Goal: Task Accomplishment & Management: Manage account settings

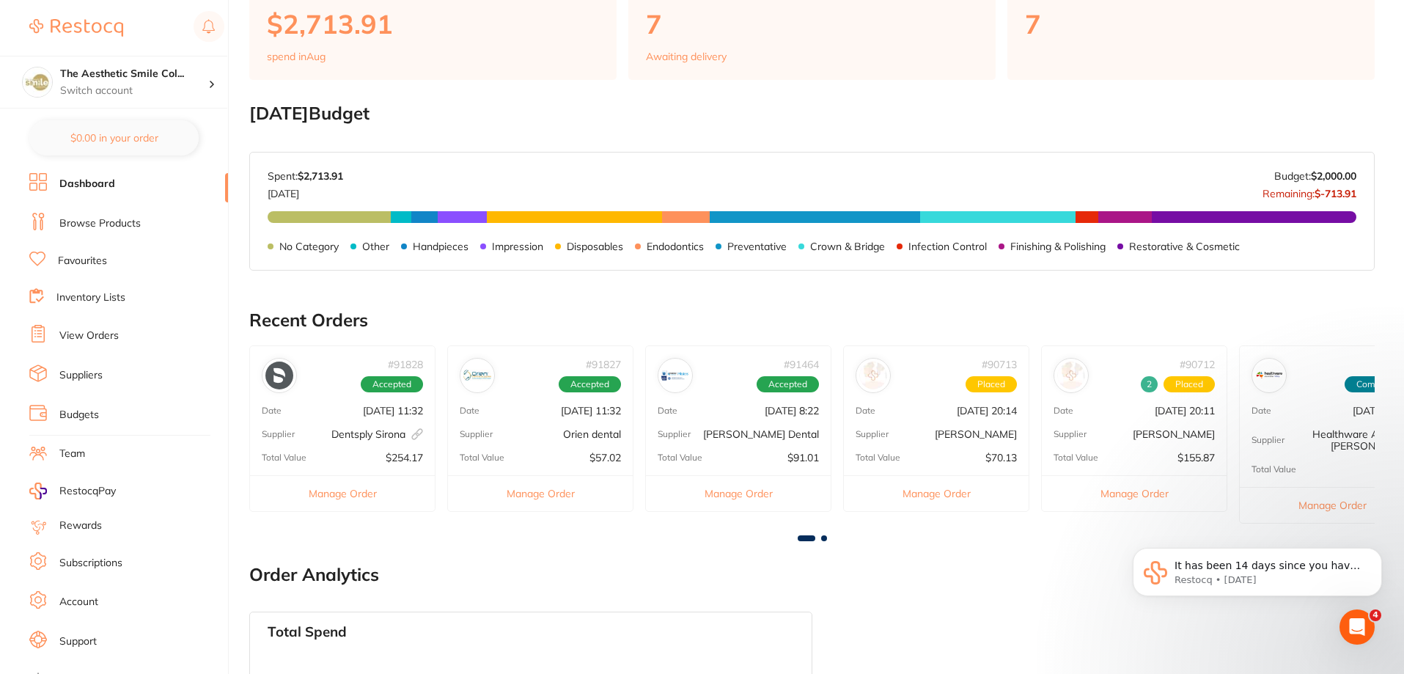
scroll to position [513, 0]
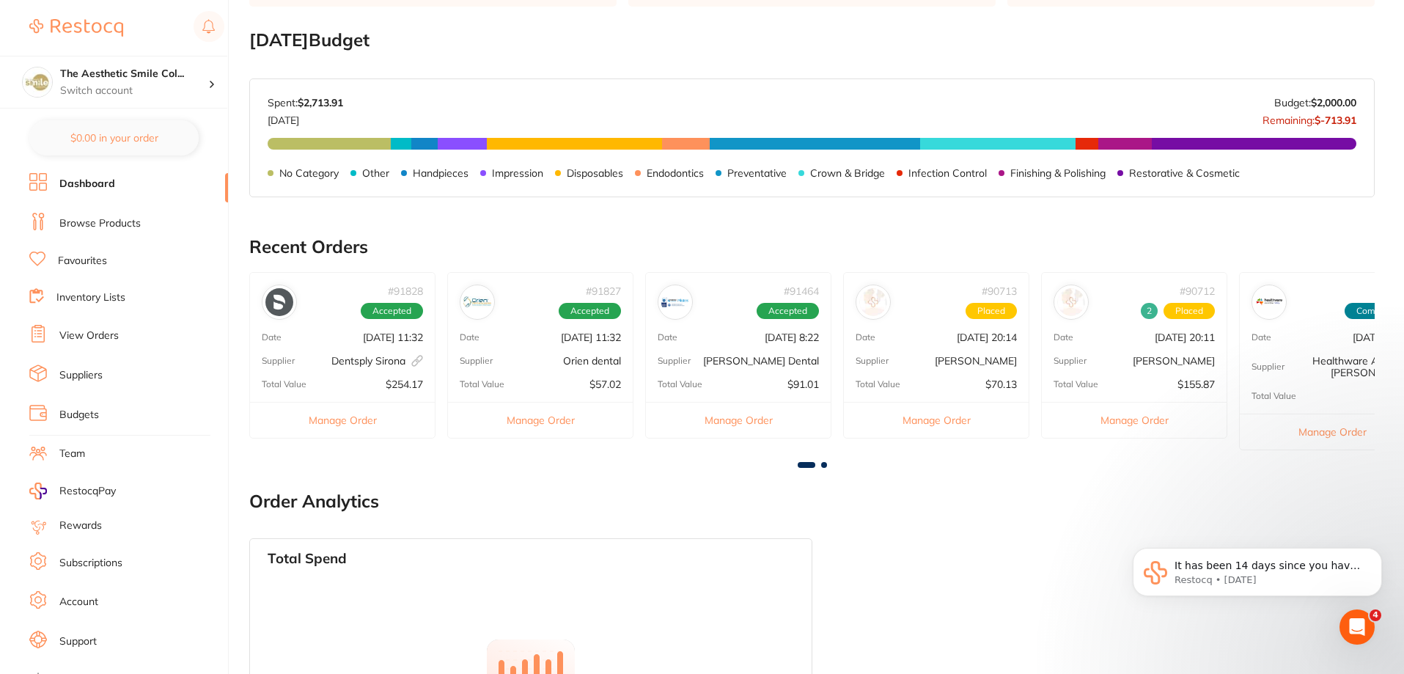
click at [998, 310] on span "Placed" at bounding box center [991, 311] width 51 height 16
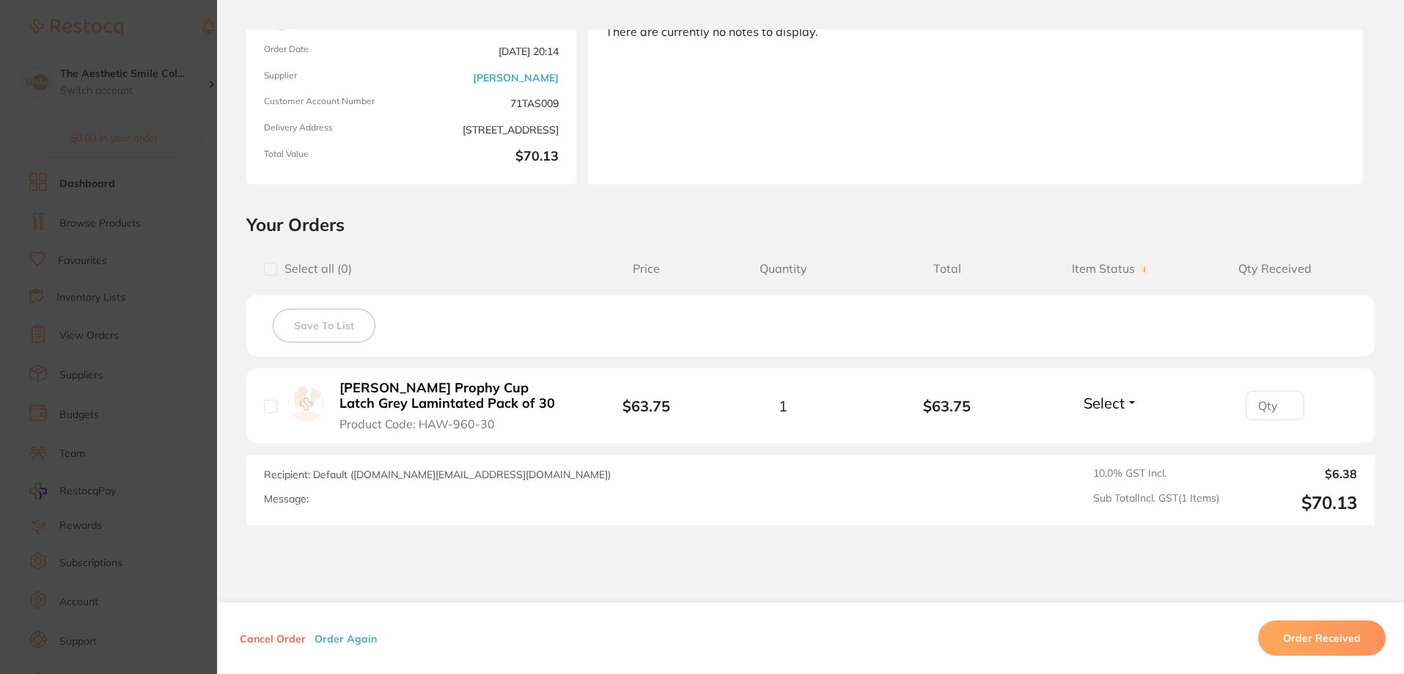
scroll to position [0, 0]
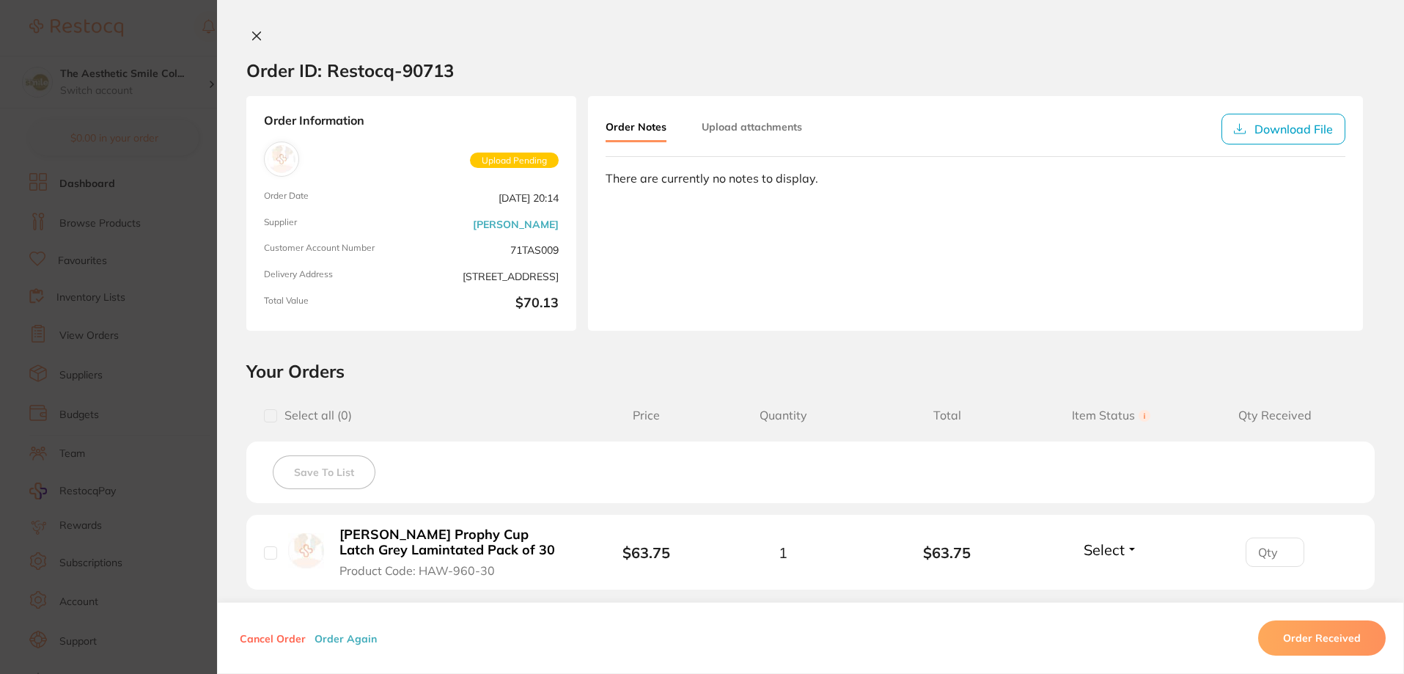
click at [252, 40] on icon at bounding box center [257, 36] width 12 height 12
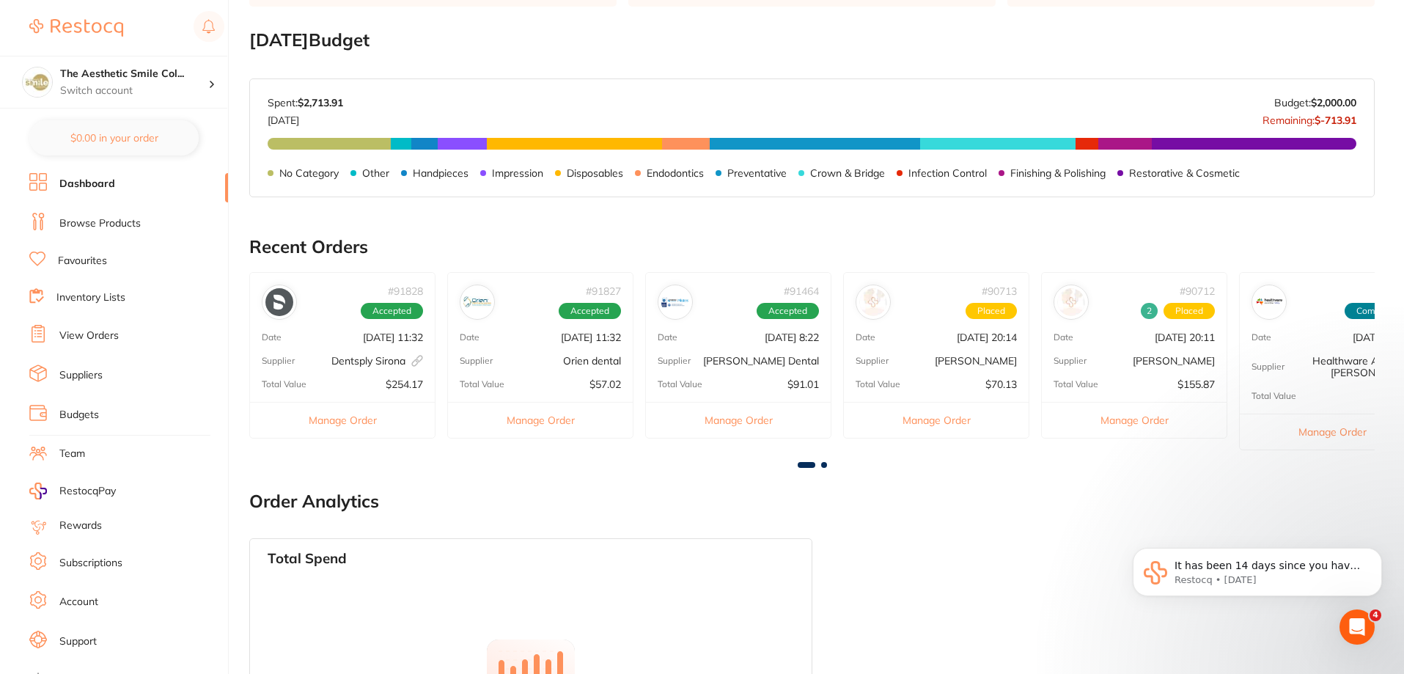
click at [1155, 339] on p "[DATE] 20:11" at bounding box center [1185, 337] width 60 height 12
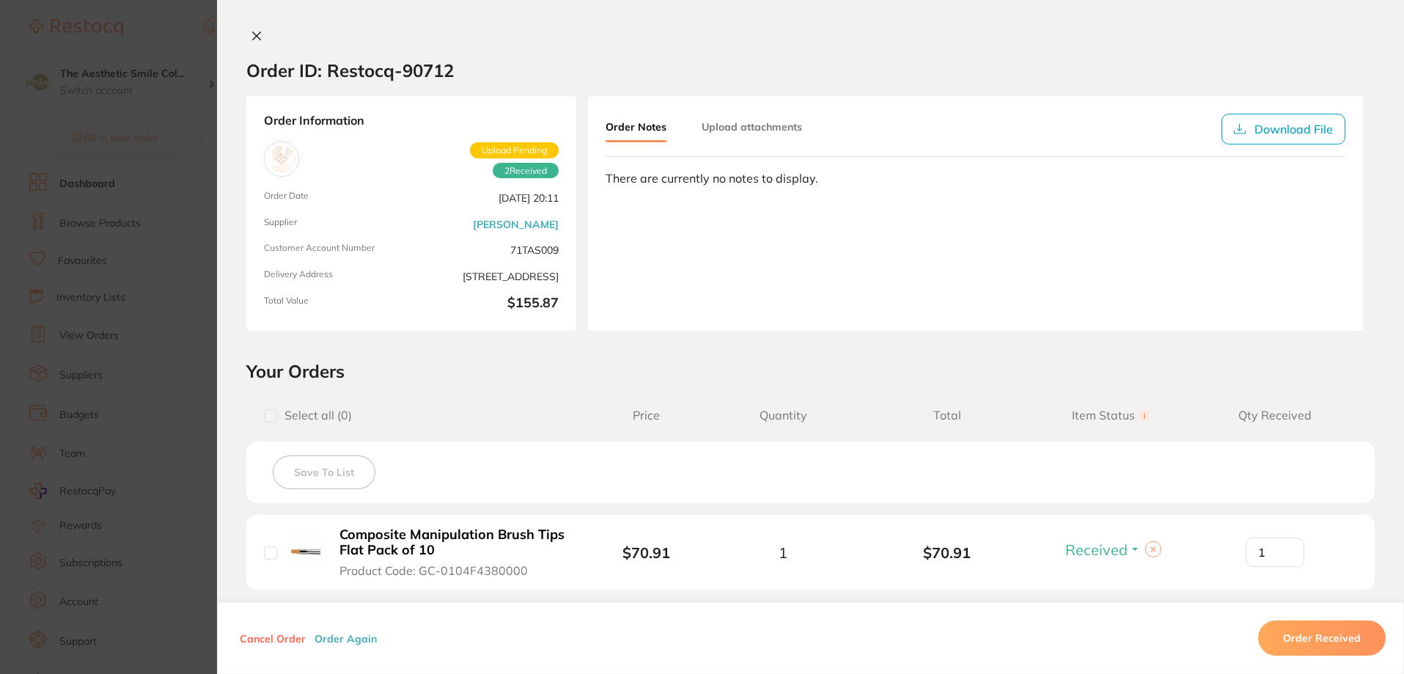
scroll to position [367, 0]
click at [253, 35] on icon at bounding box center [257, 36] width 8 height 8
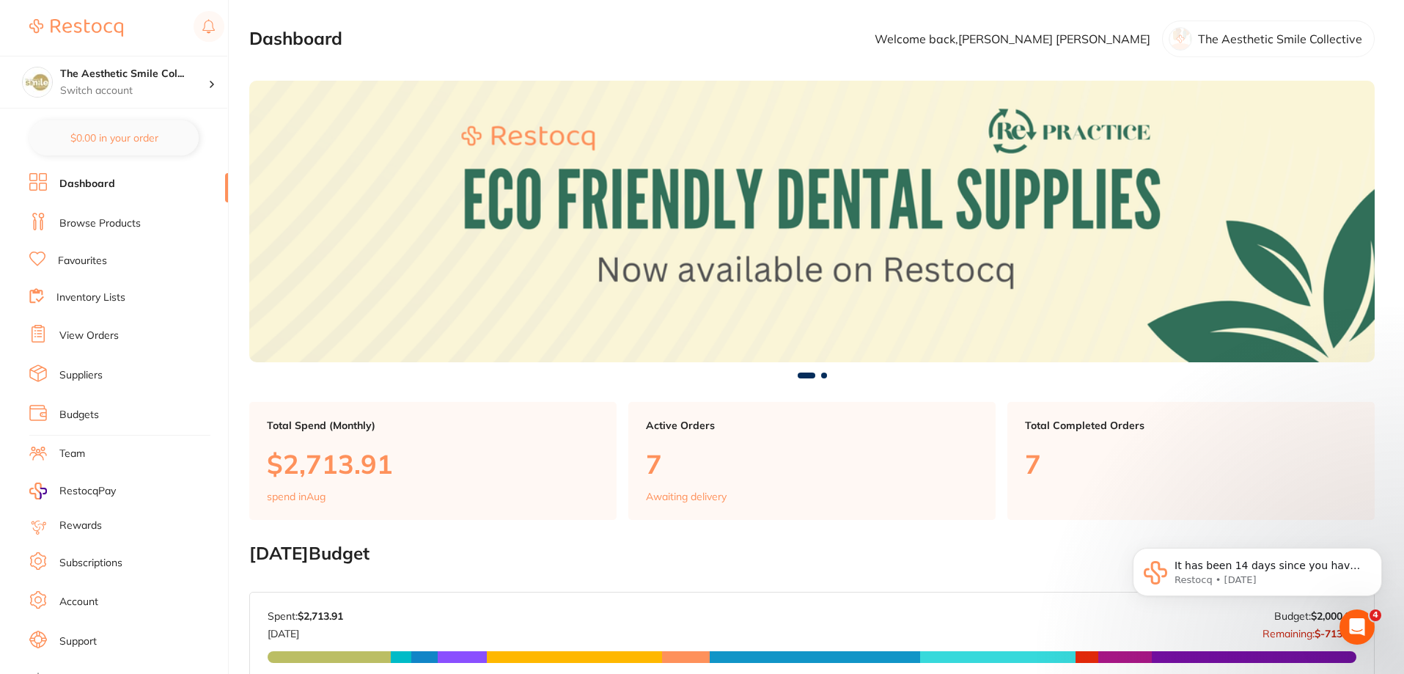
scroll to position [19, 0]
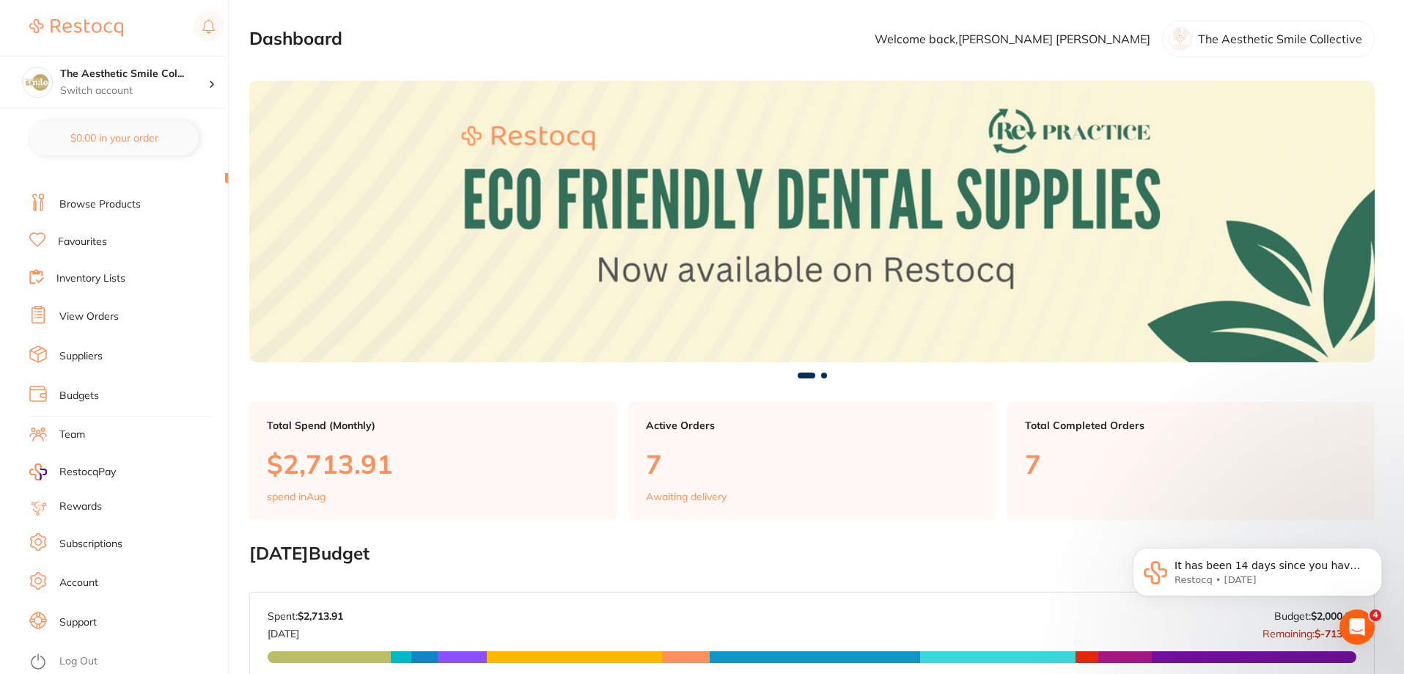
click at [86, 507] on link "Rewards" at bounding box center [80, 506] width 43 height 15
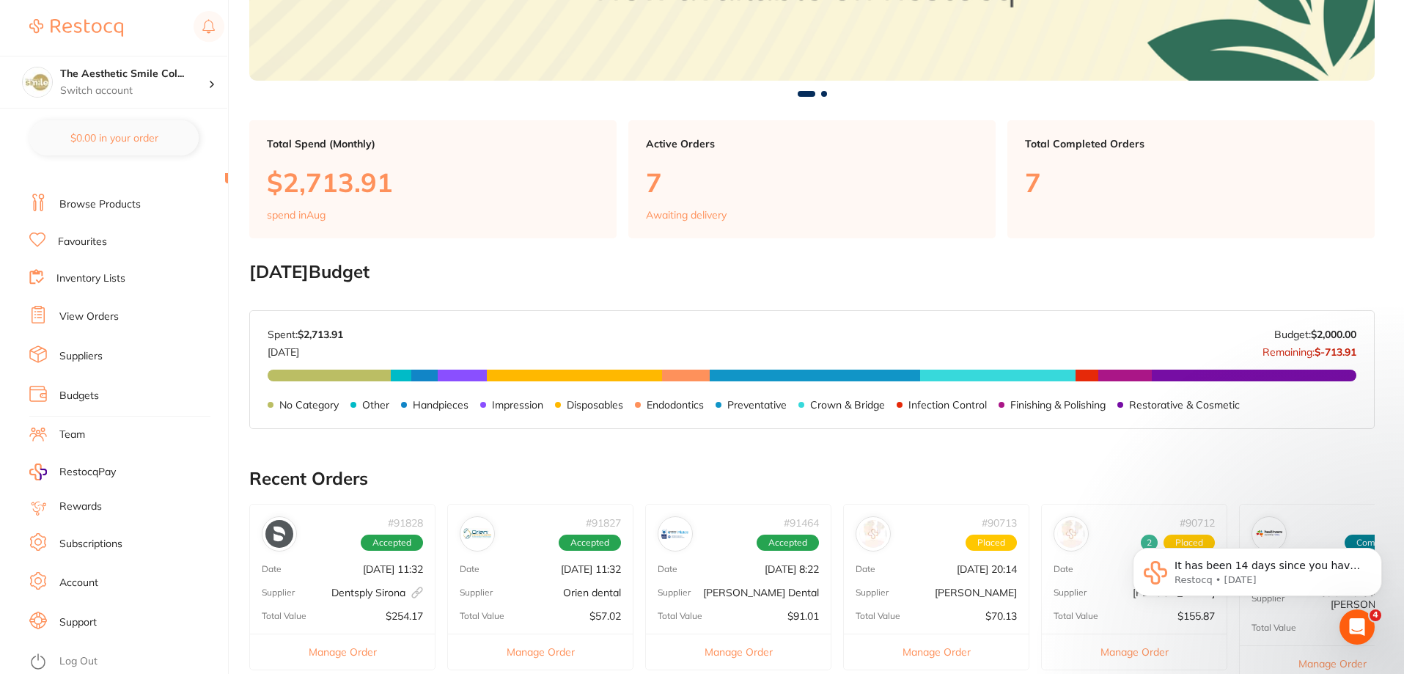
scroll to position [0, 0]
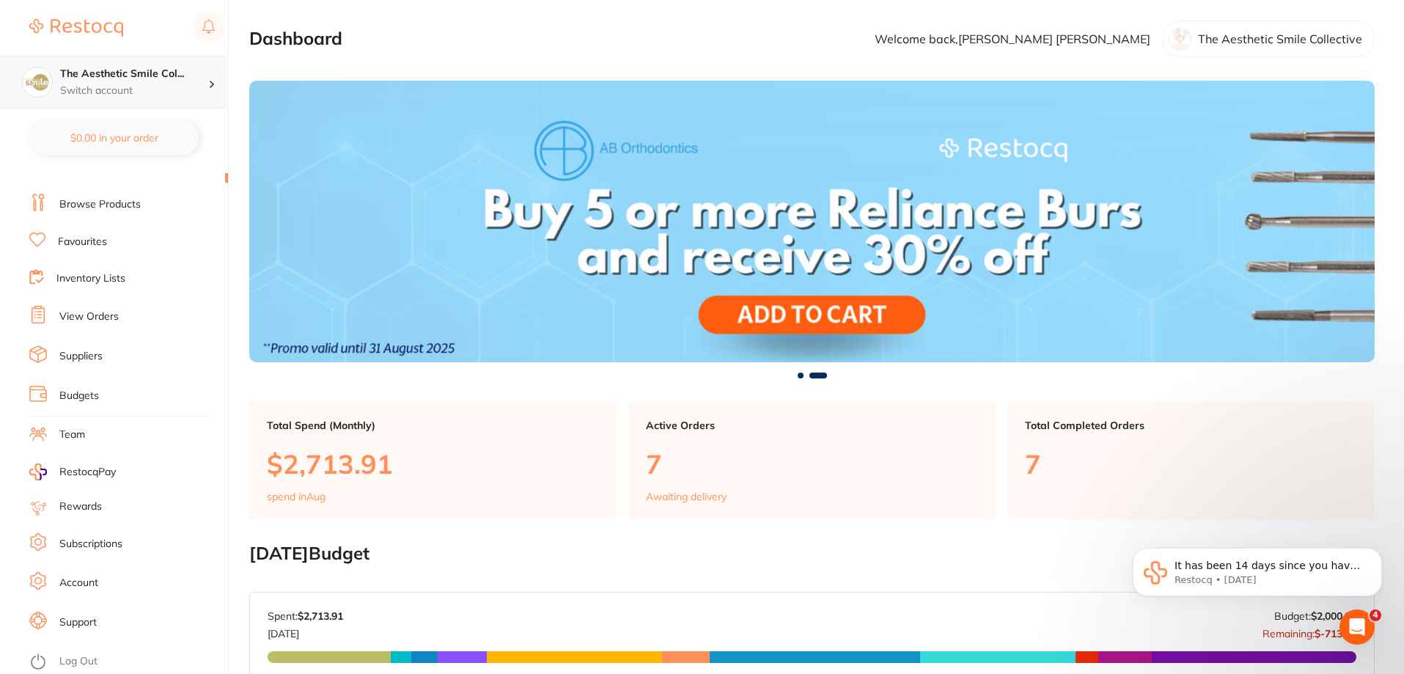
click at [109, 81] on div "The Aesthetic Smile Col... Switch account" at bounding box center [134, 82] width 148 height 31
click at [145, 70] on h4 "The Aesthetic Smile Col..." at bounding box center [134, 74] width 148 height 15
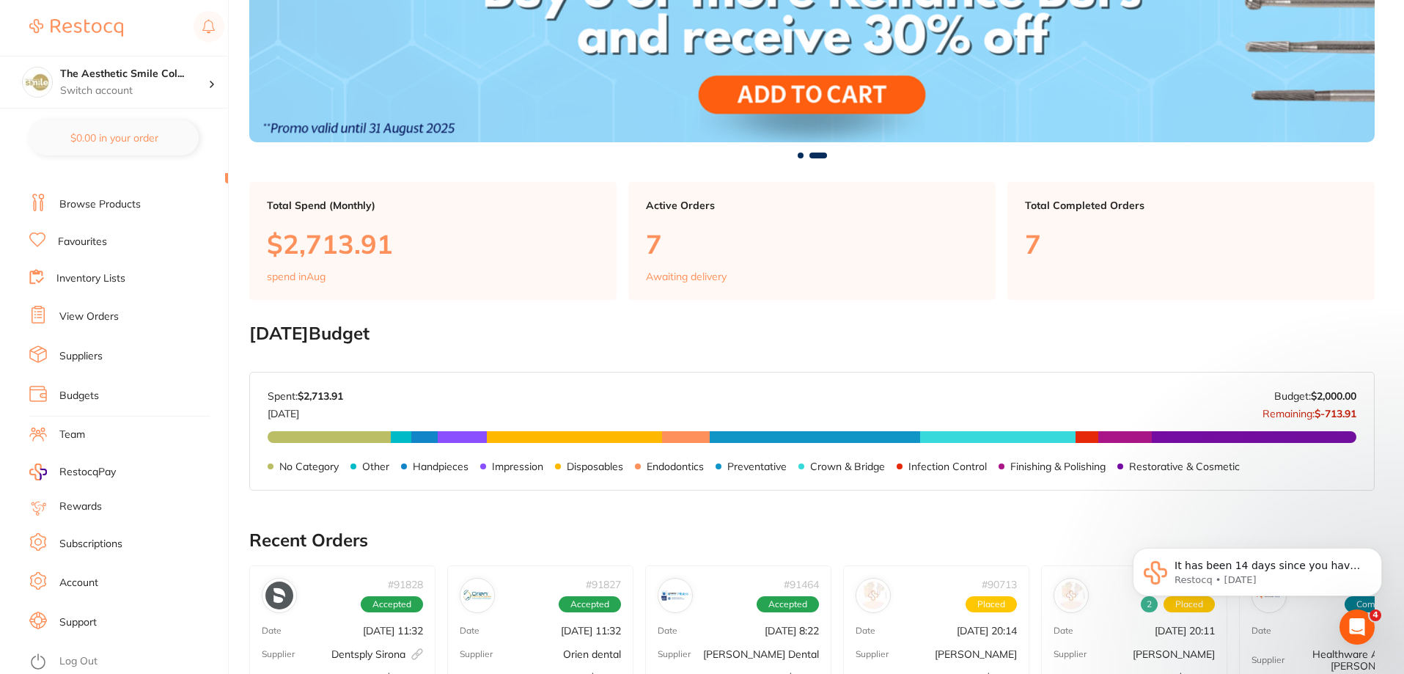
click at [89, 586] on link "Account" at bounding box center [78, 583] width 39 height 15
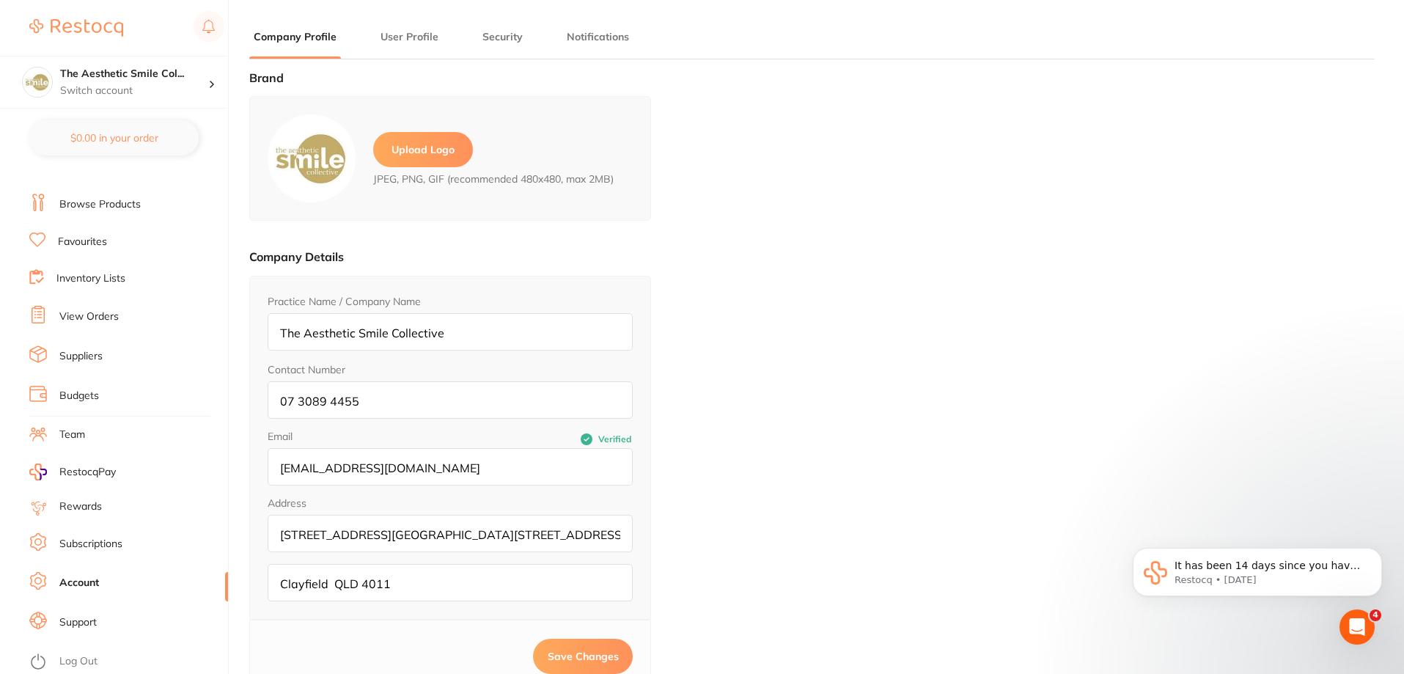
type input "[PERSON_NAME]"
type input "[EMAIL_ADDRESS][DOMAIN_NAME]"
click at [413, 29] on main "Company Profile User Profile Security Notifications Brand Upload Logo JPEG, PNG…" at bounding box center [826, 435] width 1155 height 871
click at [413, 31] on button "User Profile" at bounding box center [409, 37] width 67 height 14
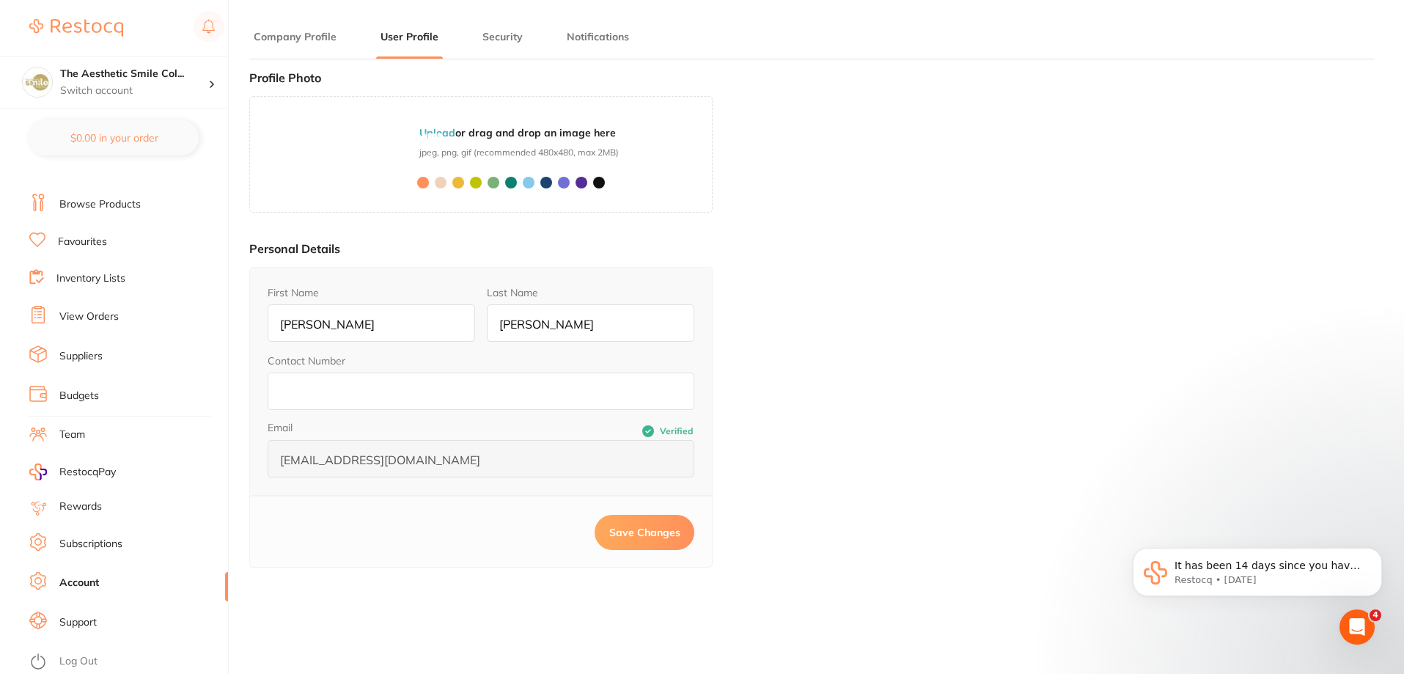
click at [350, 392] on input "Contact Number" at bounding box center [481, 390] width 427 height 37
type input "0730894455"
type input "[PERSON_NAME]"
click at [626, 534] on span "Save Changes" at bounding box center [644, 532] width 71 height 13
click at [490, 34] on button "Security" at bounding box center [502, 37] width 49 height 14
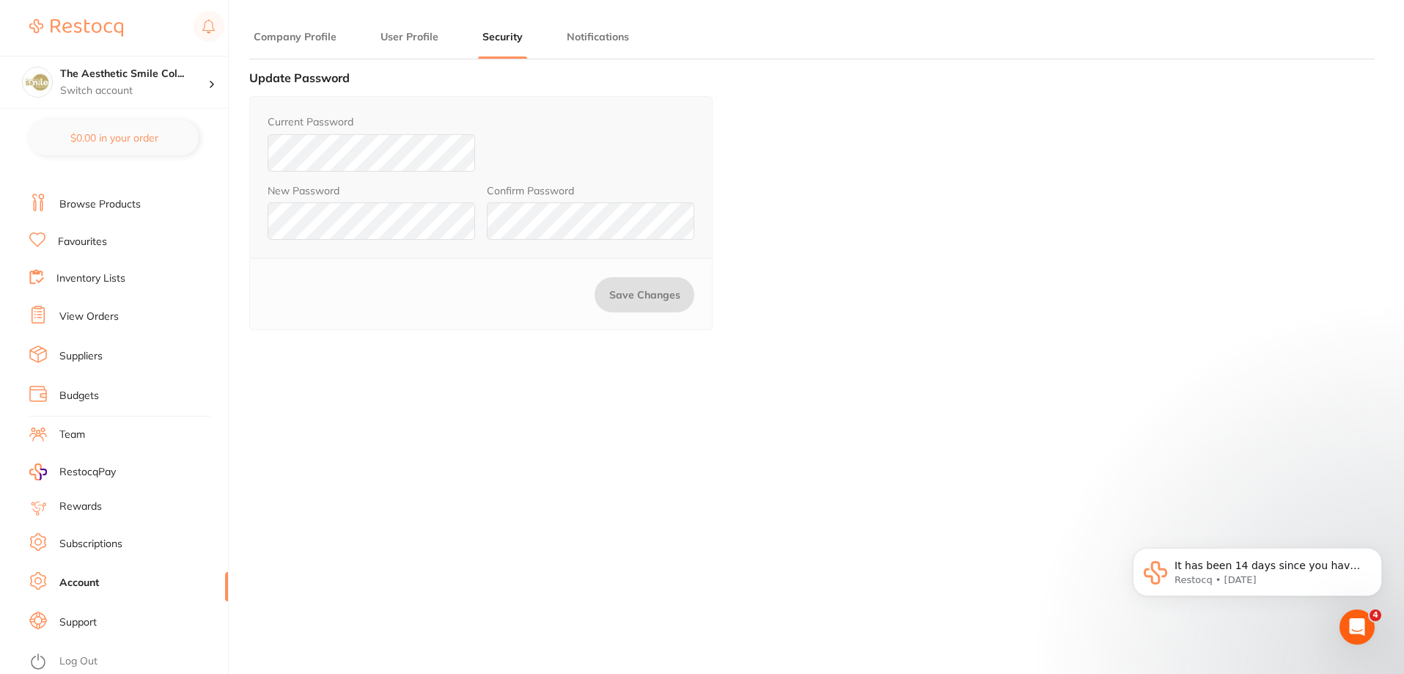
click at [578, 36] on button "Notifications" at bounding box center [597, 37] width 71 height 14
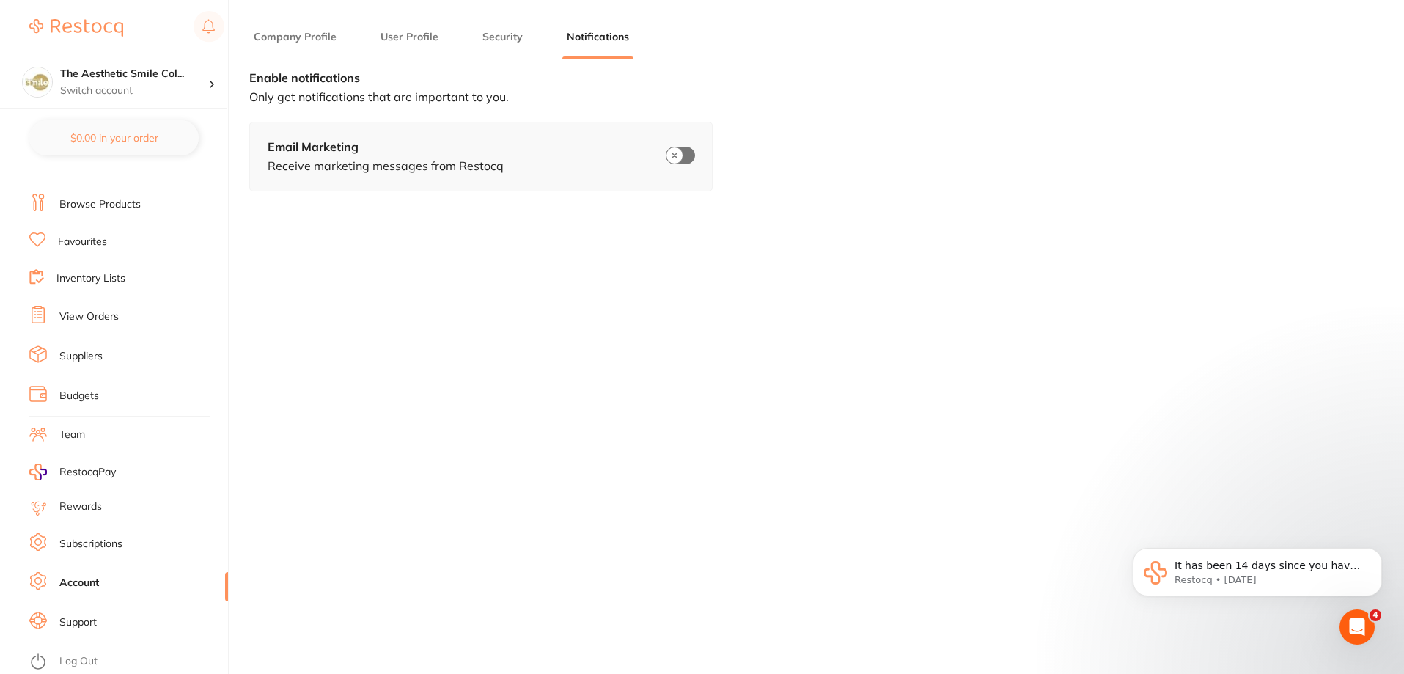
click at [282, 34] on button "Company Profile" at bounding box center [295, 37] width 92 height 14
